Goal: Entertainment & Leisure: Consume media (video, audio)

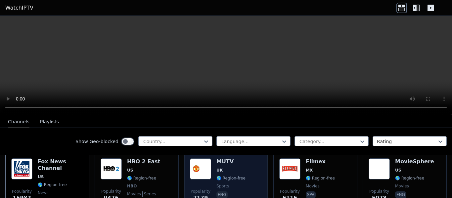
scroll to position [50, 0]
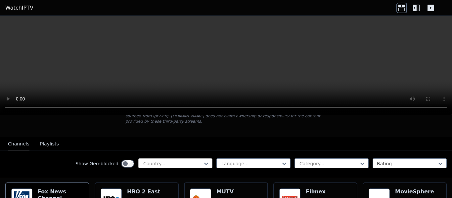
click at [196, 160] on div at bounding box center [173, 163] width 60 height 7
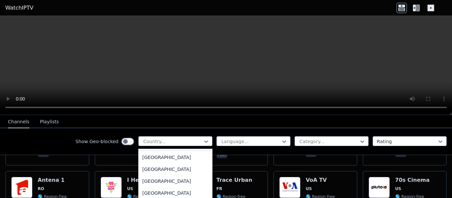
scroll to position [1090, 0]
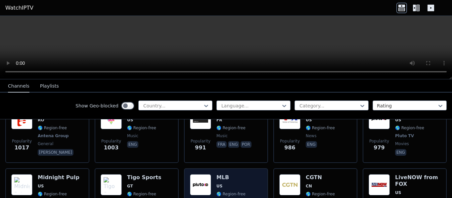
click at [213, 174] on div "Popularity 940 MLB US 🌎 Region-free Pluto TV sports eng" at bounding box center [226, 198] width 72 height 49
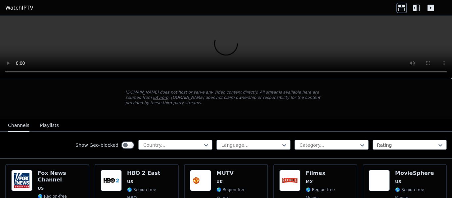
scroll to position [66, 0]
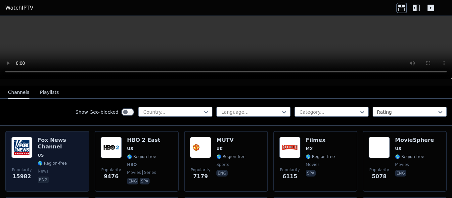
click at [54, 153] on span "US" at bounding box center [61, 155] width 46 height 5
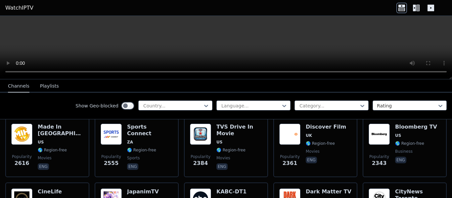
scroll to position [0, 0]
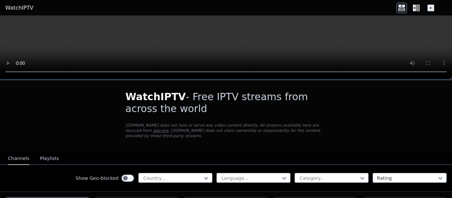
click at [420, 7] on icon at bounding box center [416, 8] width 11 height 11
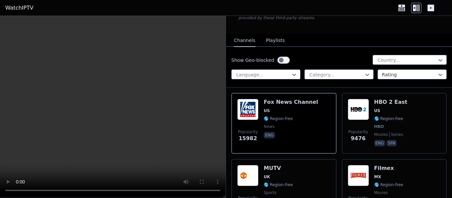
scroll to position [66, 0]
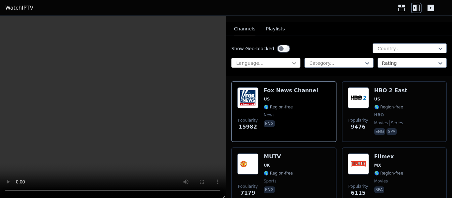
click at [294, 60] on icon at bounding box center [294, 63] width 7 height 7
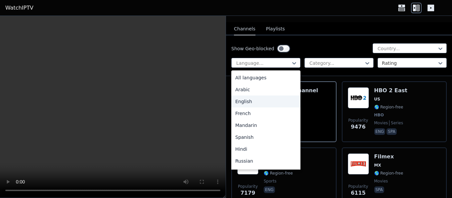
click at [271, 96] on div "English" at bounding box center [265, 102] width 69 height 12
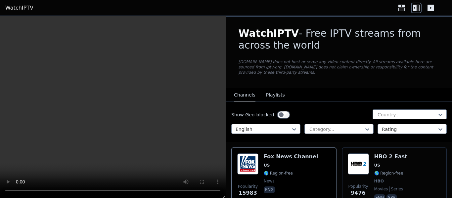
scroll to position [33, 0]
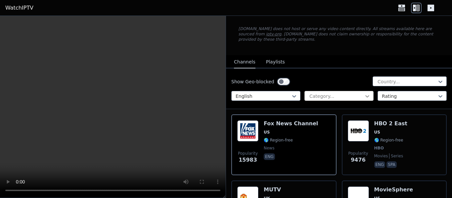
click at [367, 93] on icon at bounding box center [367, 96] width 7 height 7
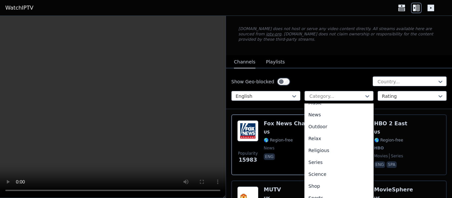
scroll to position [225, 0]
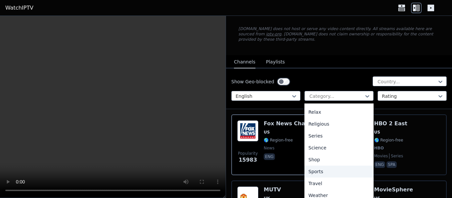
click at [316, 170] on div "Sports" at bounding box center [338, 172] width 69 height 12
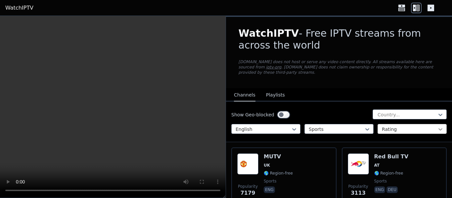
click at [437, 127] on icon at bounding box center [440, 129] width 7 height 7
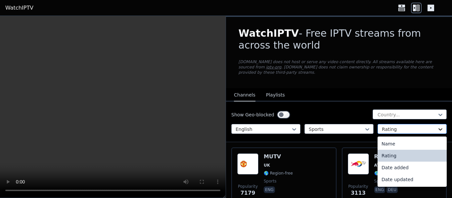
click at [437, 127] on icon at bounding box center [440, 129] width 7 height 7
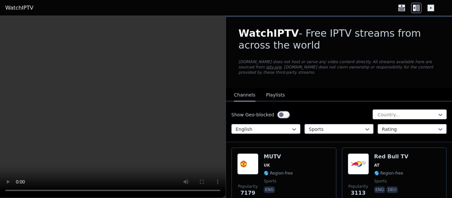
click at [439, 109] on div "Country..." at bounding box center [409, 114] width 74 height 10
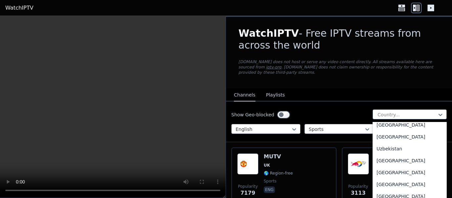
scroll to position [2332, 0]
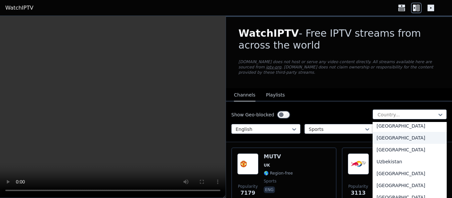
click at [395, 133] on div "[GEOGRAPHIC_DATA]" at bounding box center [409, 138] width 74 height 12
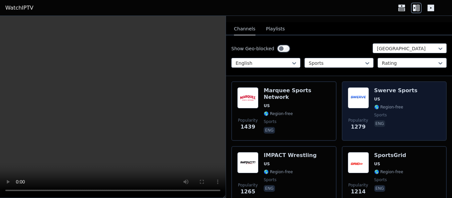
scroll to position [99, 0]
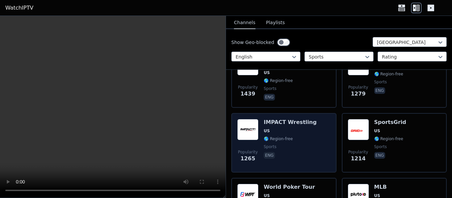
click at [283, 122] on div "IMPACT Wrestling US 🌎 Region-free sports eng" at bounding box center [290, 143] width 53 height 48
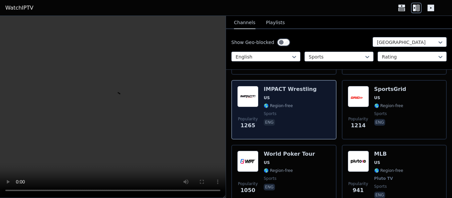
scroll to position [165, 0]
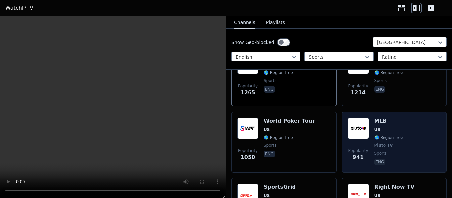
click at [388, 128] on div "MLB US 🌎 Region-free Pluto TV sports eng" at bounding box center [388, 142] width 29 height 49
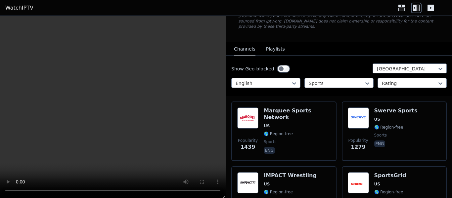
scroll to position [21, 0]
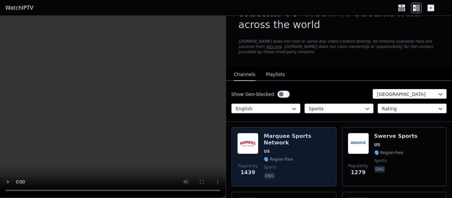
click at [308, 133] on h6 "Marquee Sports Network" at bounding box center [297, 139] width 67 height 13
